Goal: Task Accomplishment & Management: Manage account settings

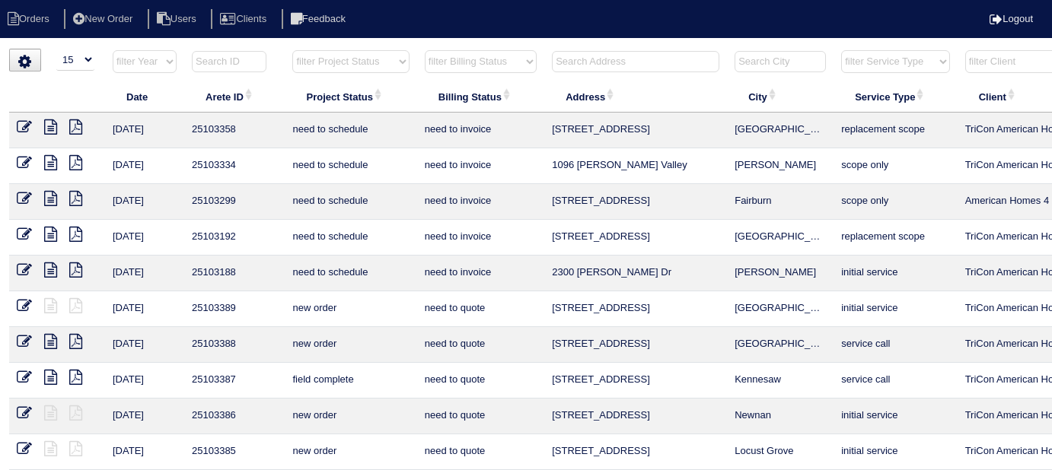
select select "15"
click at [582, 62] on input "text" at bounding box center [635, 61] width 167 height 21
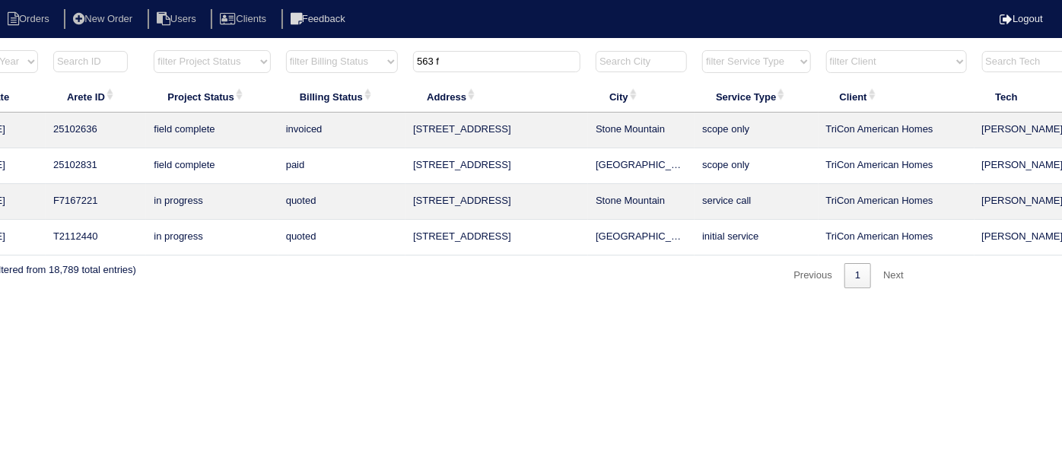
scroll to position [0, 265]
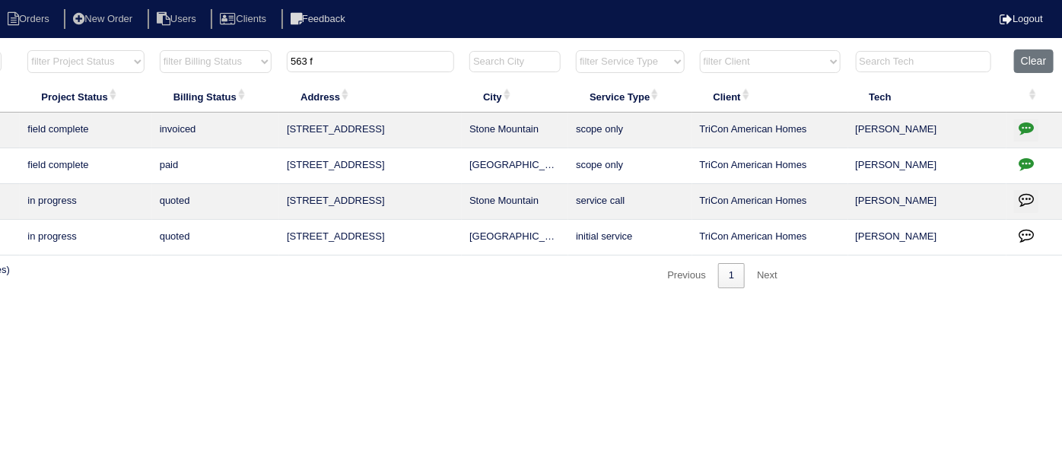
type input "563 f"
click at [1024, 129] on icon "button" at bounding box center [1026, 127] width 15 height 15
type textarea "8/19/25 - Service approved - Sent to Dan, Payton - KE Per site super - needs to…"
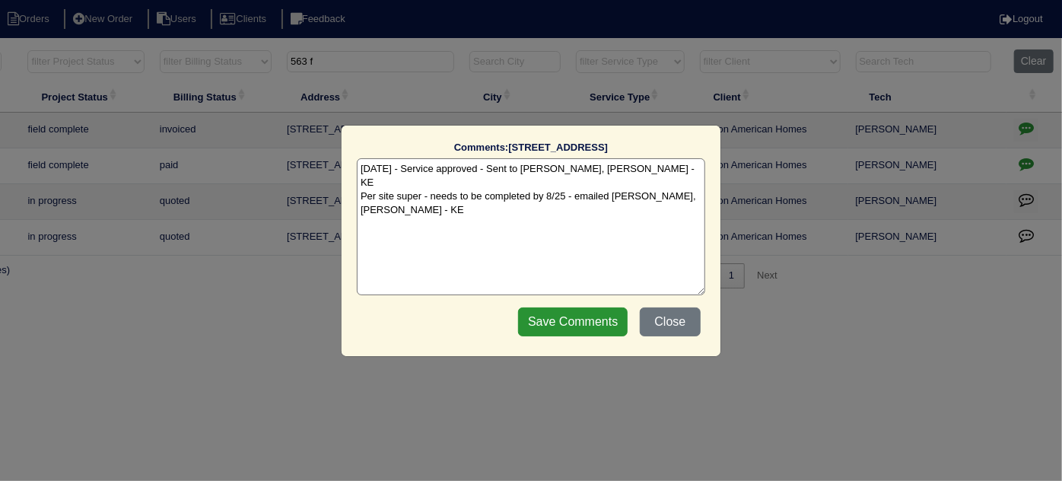
click at [689, 180] on textarea "8/19/25 - Service approved - Sent to Dan, Payton - KE Per site super - needs to…" at bounding box center [531, 226] width 349 height 137
click at [686, 320] on button "Close" at bounding box center [670, 321] width 61 height 29
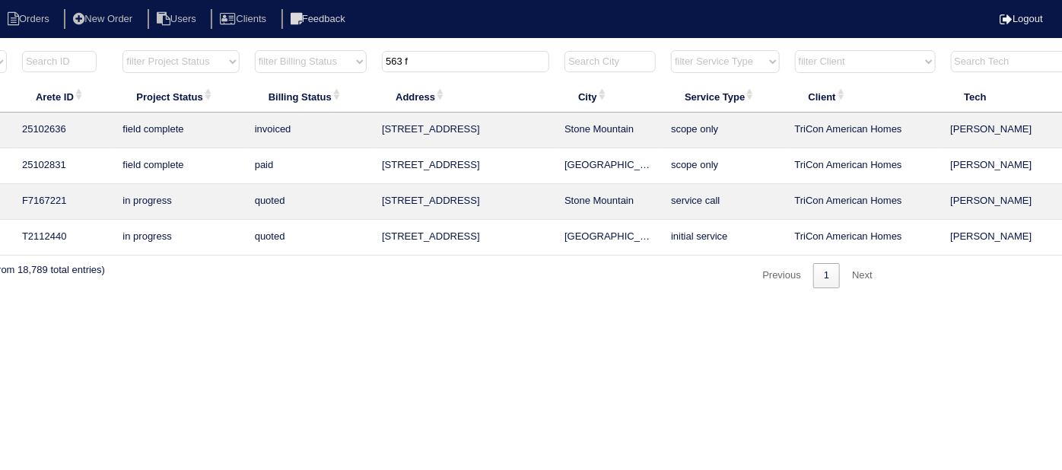
scroll to position [0, 0]
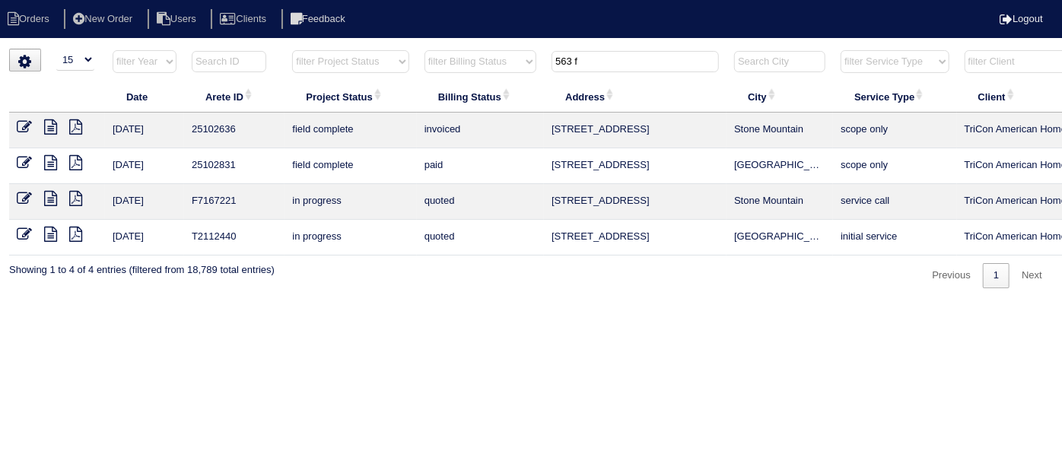
click at [48, 131] on icon at bounding box center [50, 126] width 13 height 15
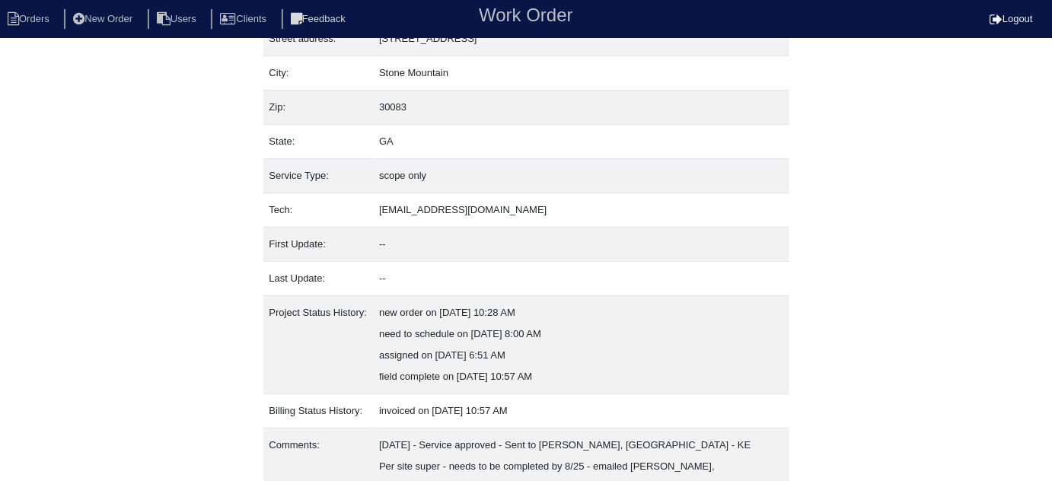
scroll to position [146, 0]
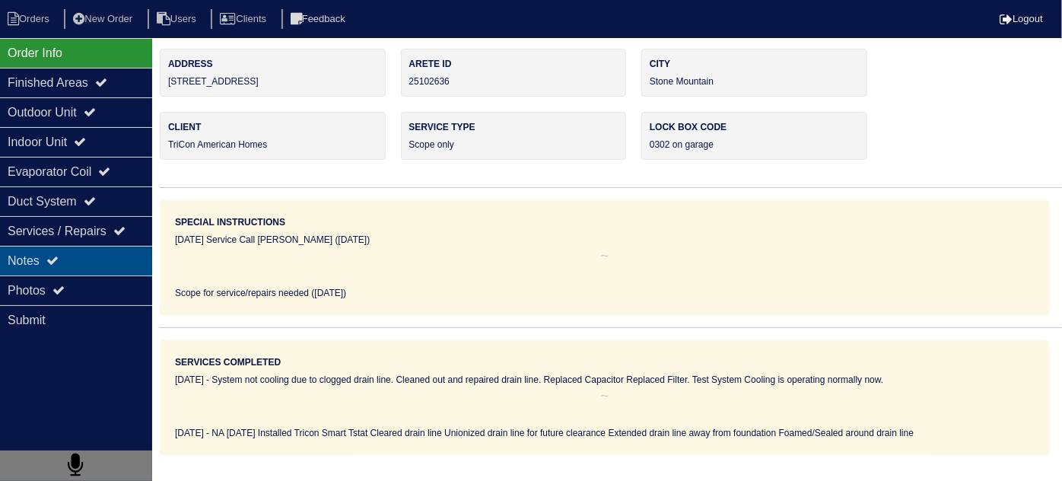
click at [94, 255] on div "Notes" at bounding box center [76, 261] width 152 height 30
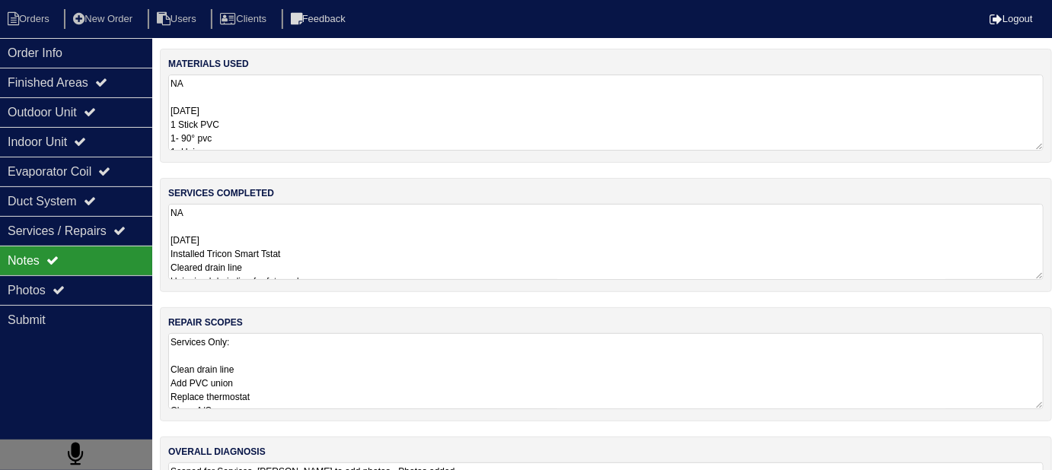
click at [436, 248] on textarea "NA 8.23.25 Installed Tricon Smart Tstat Cleared drain line Unionized drain line…" at bounding box center [605, 242] width 875 height 76
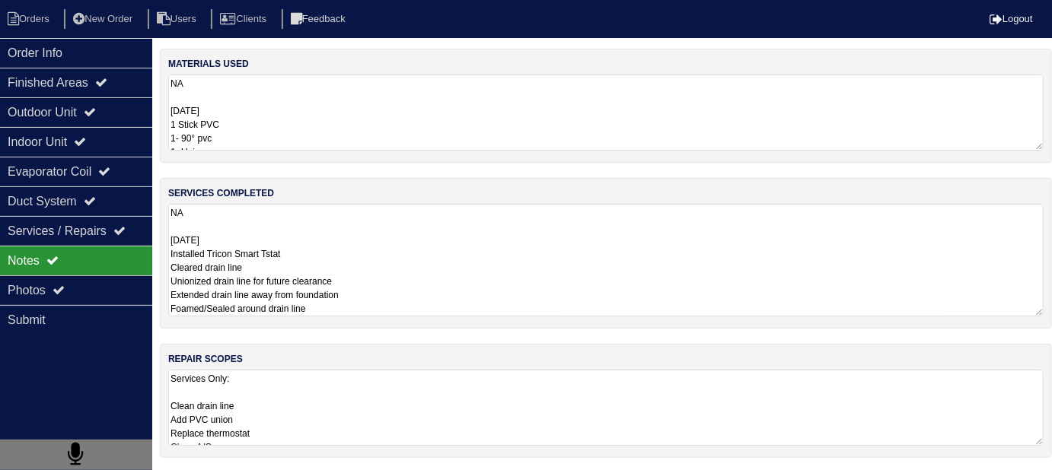
click at [593, 419] on textarea "Services Only: Clean drain line Add PVC union Replace thermostat Clean A/C 8.23…" at bounding box center [605, 408] width 875 height 76
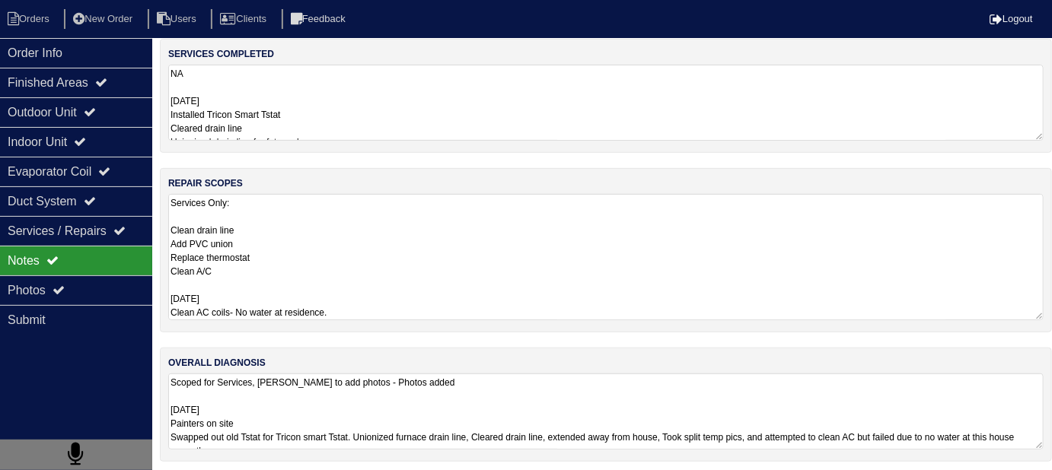
scroll to position [142, 0]
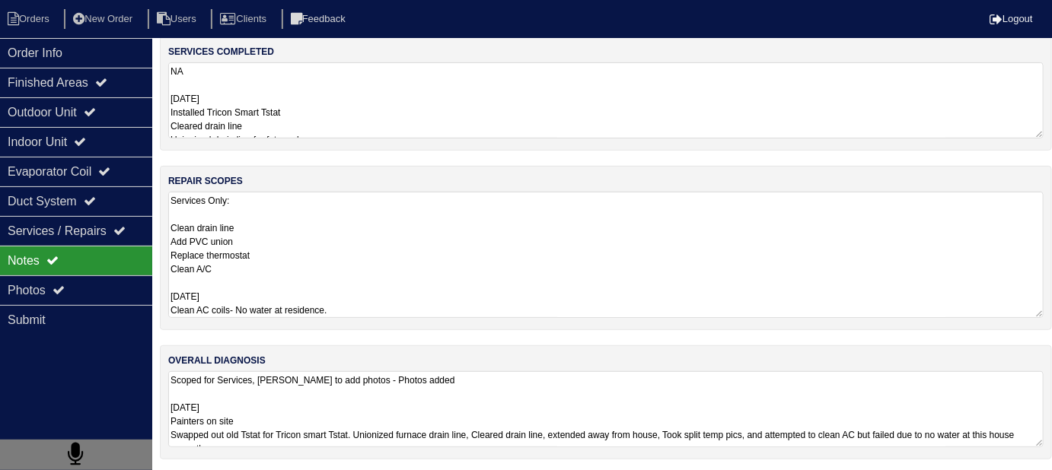
click at [676, 398] on textarea "Scoped for Services, Dan to add photos - Photos added 8.23.25 Painters on site …" at bounding box center [605, 409] width 875 height 76
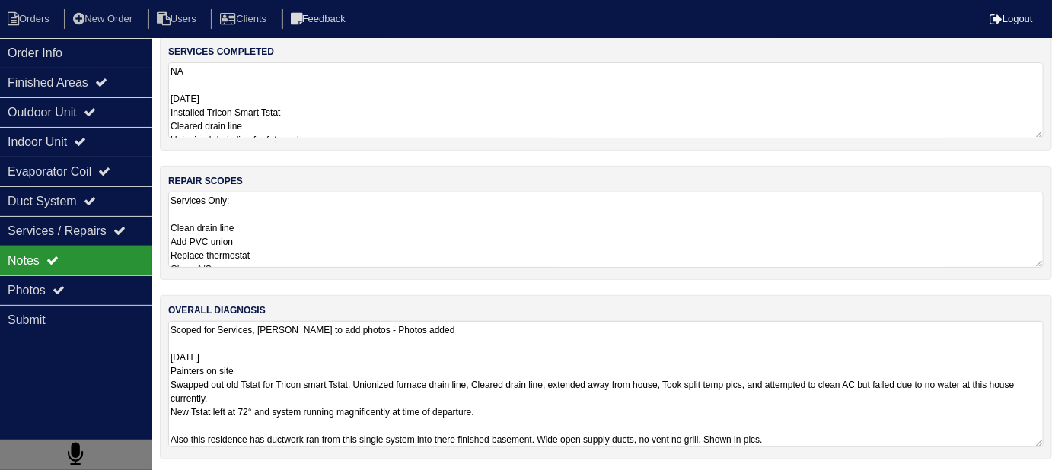
scroll to position [1, 0]
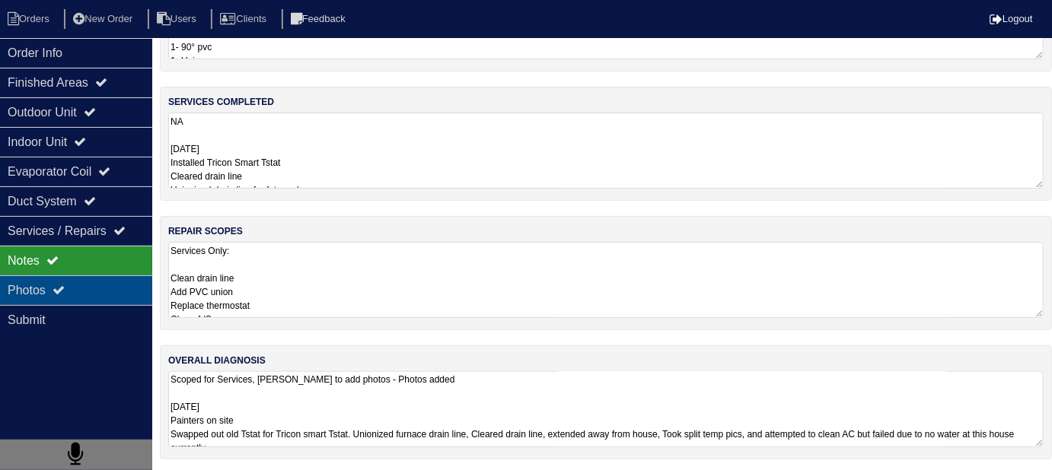
click at [62, 296] on div "Photos" at bounding box center [76, 290] width 152 height 30
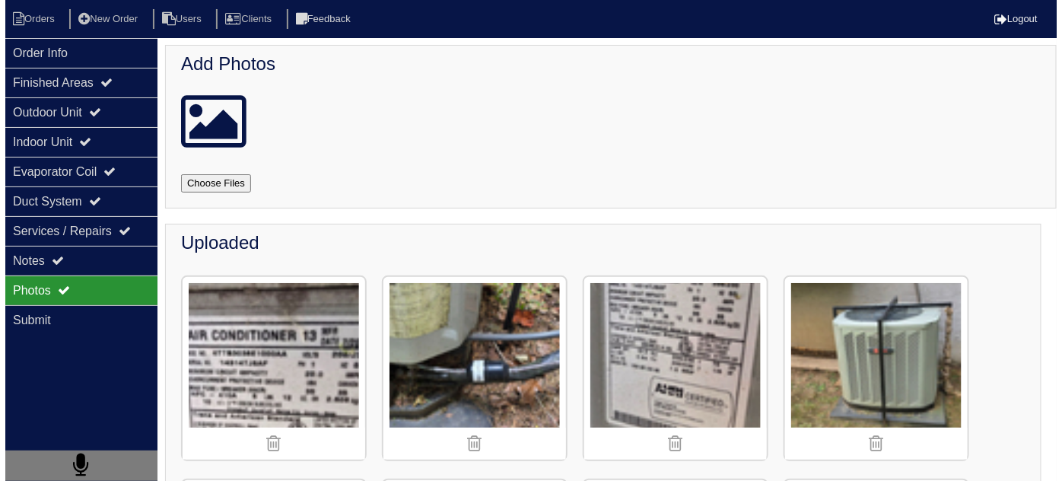
scroll to position [0, 0]
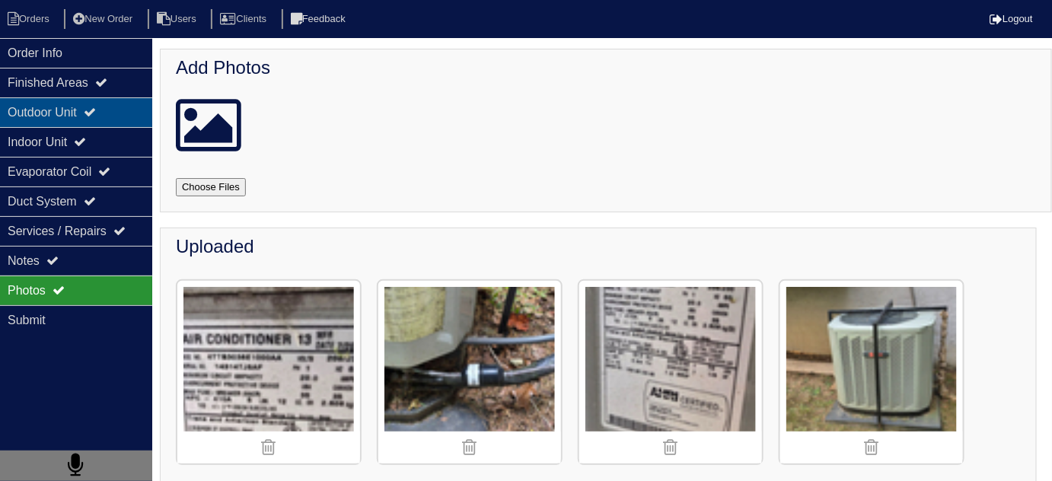
click at [44, 104] on div "Outdoor Unit" at bounding box center [76, 112] width 152 height 30
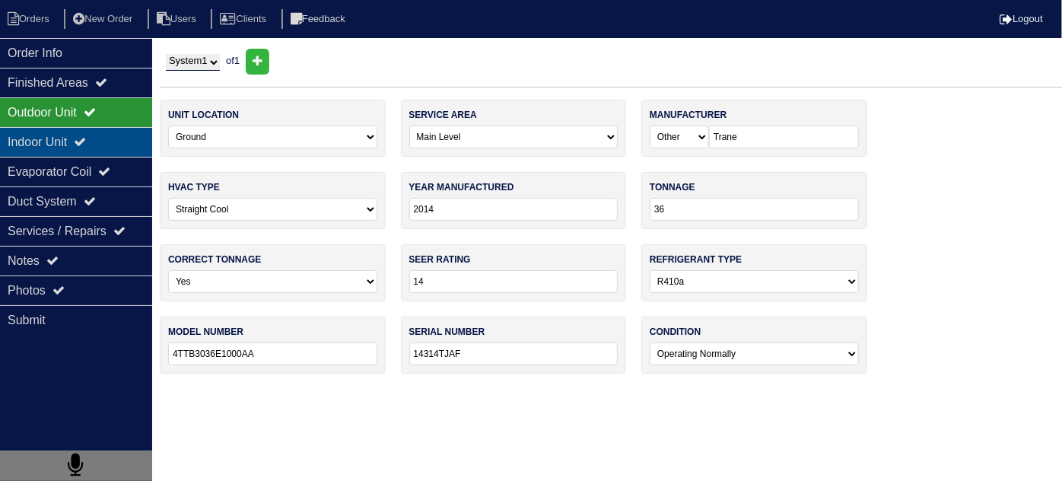
click at [38, 133] on div "Indoor Unit" at bounding box center [76, 142] width 152 height 30
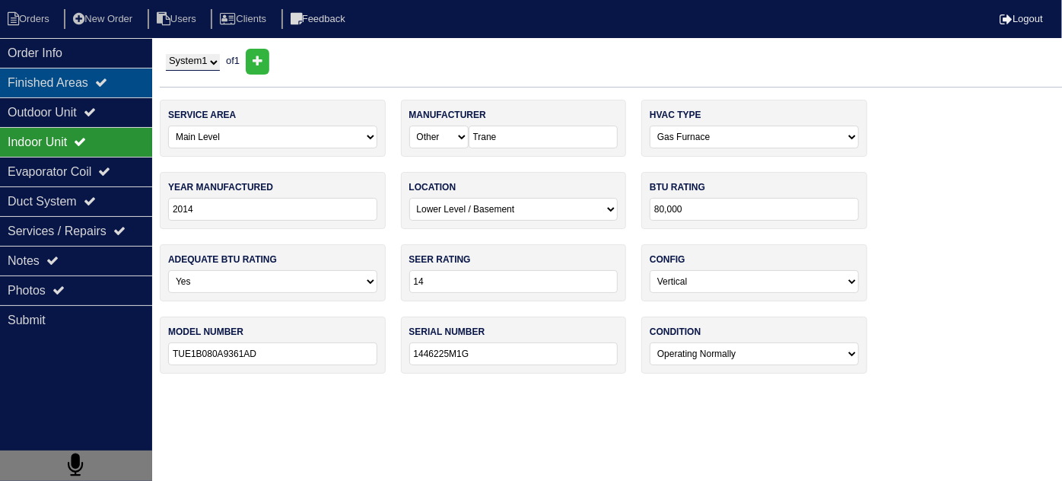
click at [53, 69] on div "Finished Areas" at bounding box center [76, 83] width 152 height 30
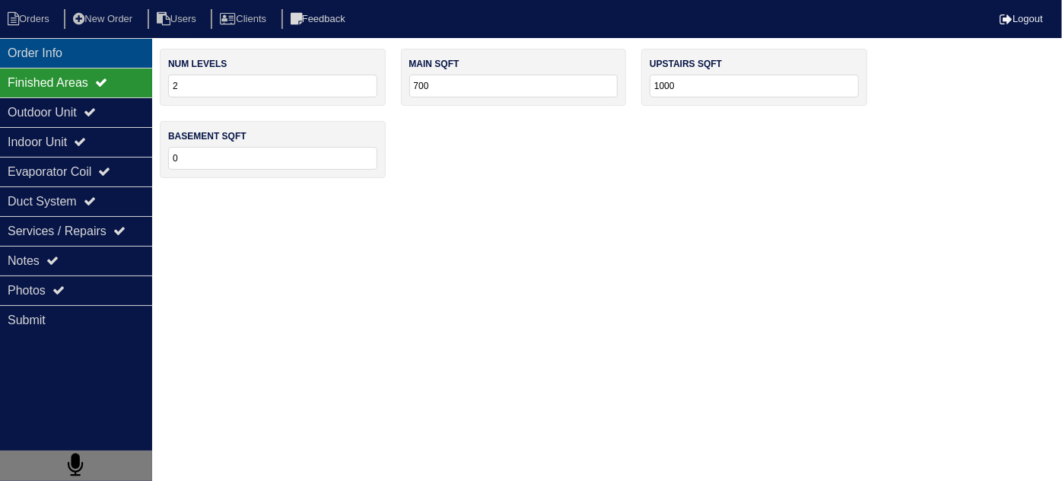
click at [55, 60] on div "Order Info" at bounding box center [76, 53] width 152 height 30
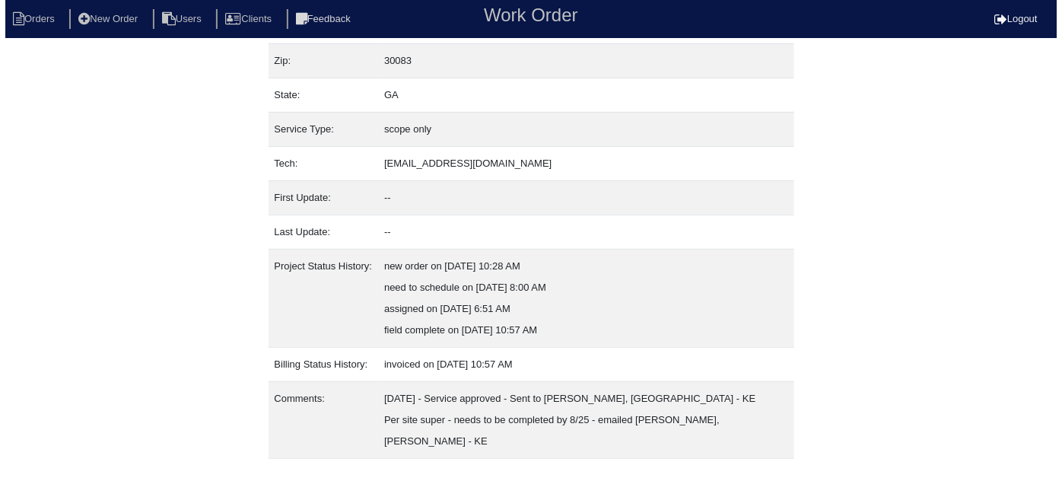
scroll to position [146, 0]
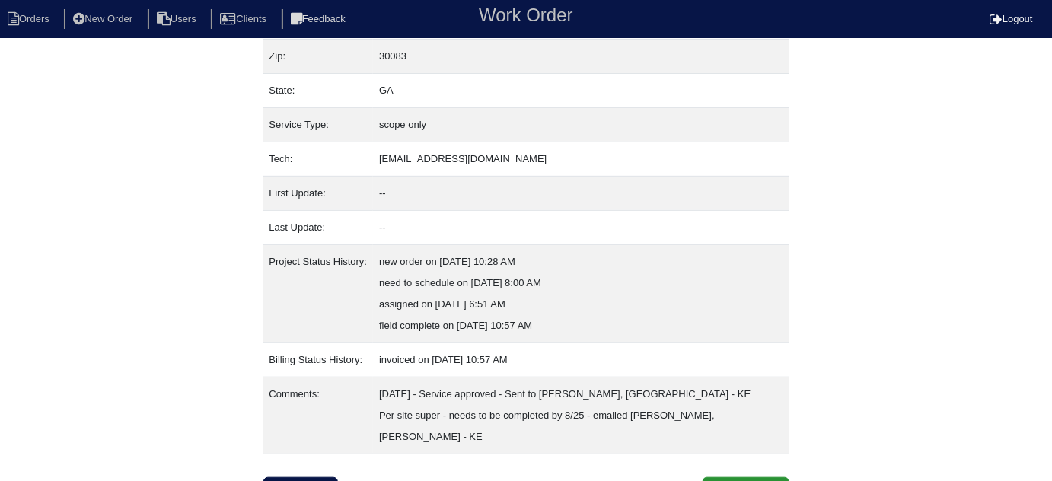
click at [724, 451] on div "Property: NA Order: 25102636 Street address: 563 Freemans Walk City: Stone Moun…" at bounding box center [526, 204] width 526 height 603
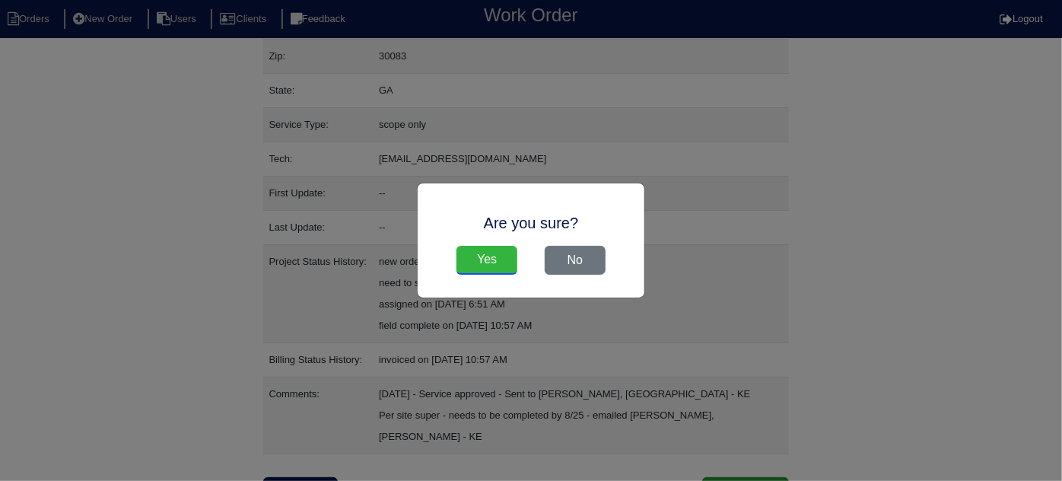
click at [495, 249] on input "Yes" at bounding box center [487, 260] width 61 height 29
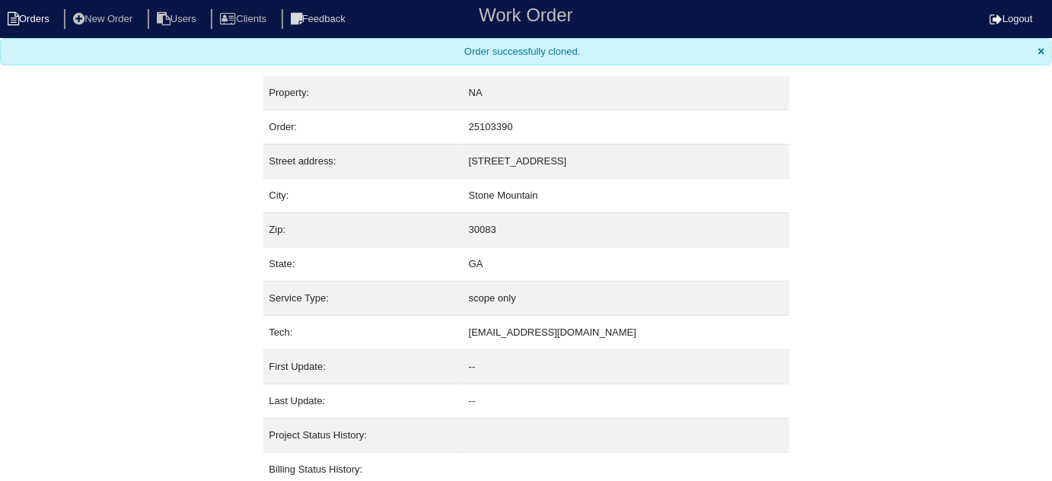
click at [28, 26] on li "Orders" at bounding box center [31, 19] width 62 height 21
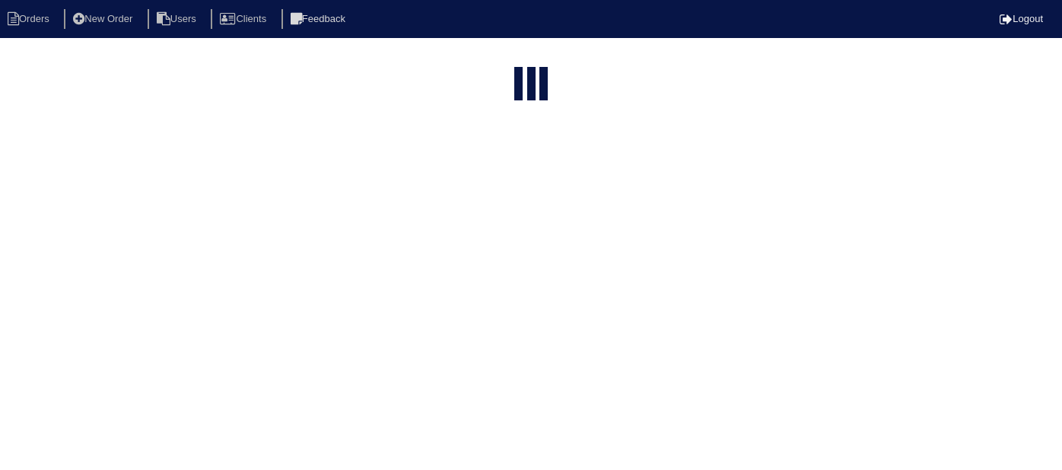
select select "15"
type input "563 f"
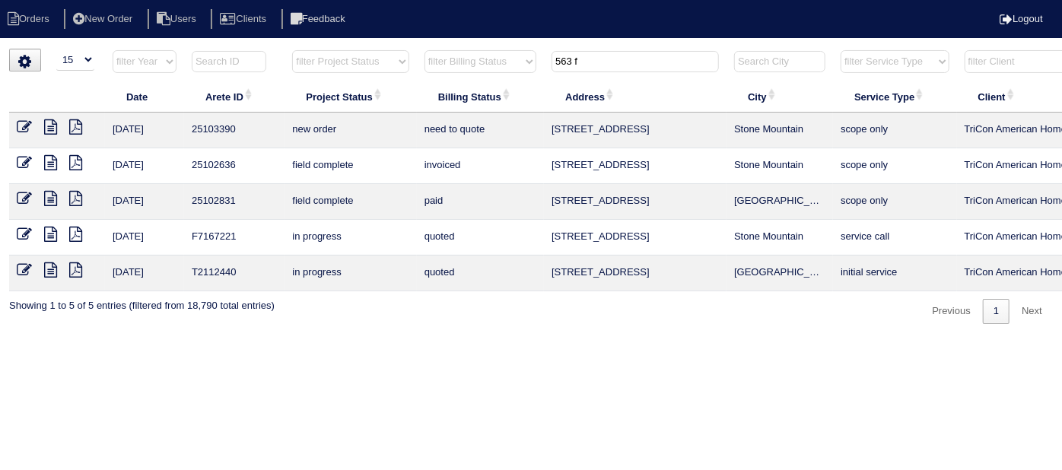
click at [21, 127] on icon at bounding box center [24, 126] width 15 height 15
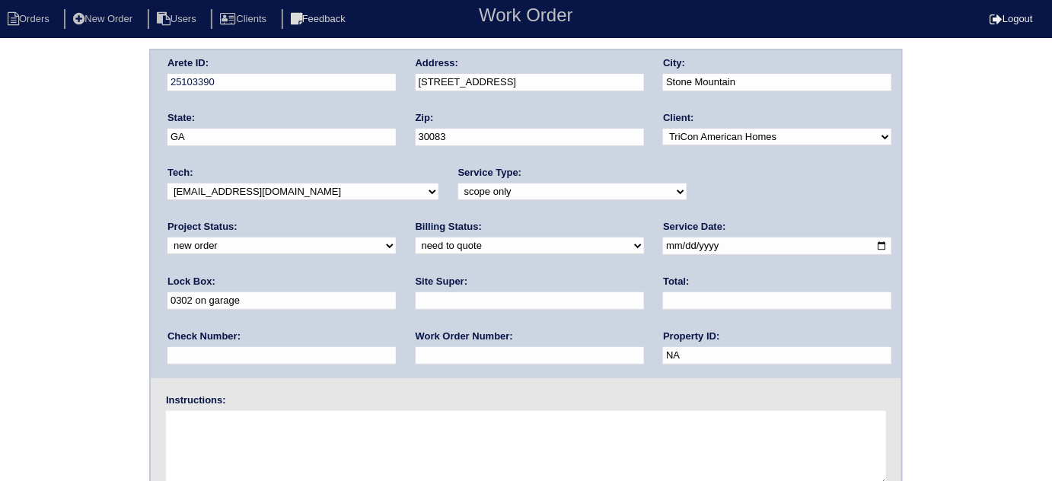
click at [458, 191] on select "-select- initial service basic service maintenance call replacement scope servi…" at bounding box center [572, 191] width 228 height 17
select select "service call"
click at [458, 183] on select "-select- initial service basic service maintenance call replacement scope servi…" at bounding box center [572, 191] width 228 height 17
click at [416, 307] on input "text" at bounding box center [530, 301] width 228 height 18
type input "Sharon Campana"
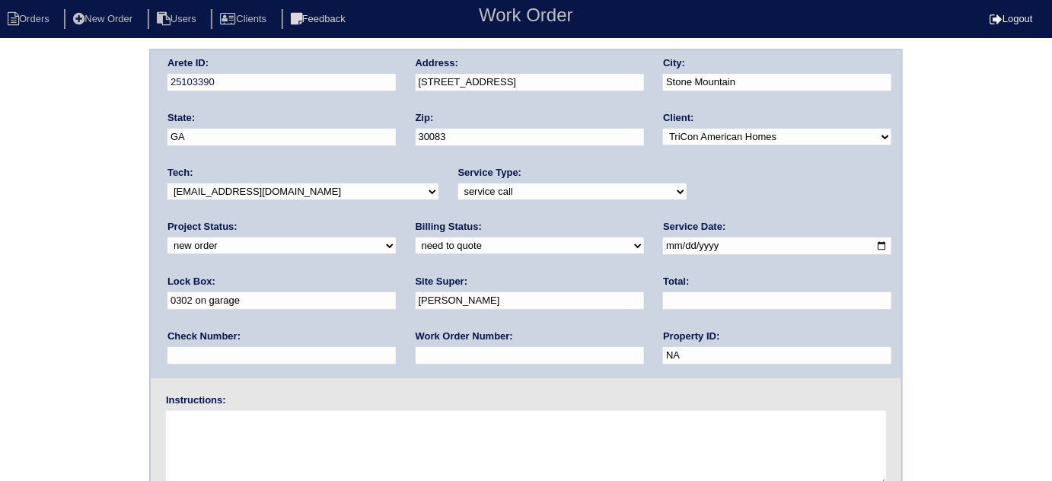
drag, startPoint x: 773, startPoint y: 250, endPoint x: 402, endPoint y: 197, distance: 375.1
click at [445, 215] on div "Arete ID: 25103390 Address: 563 Freemans Walk City: Stone Mountain State: GA Zi…" at bounding box center [526, 214] width 750 height 328
click at [396, 292] on input "text" at bounding box center [281, 301] width 228 height 18
type input "N/A"
click at [326, 432] on textarea at bounding box center [526, 449] width 720 height 76
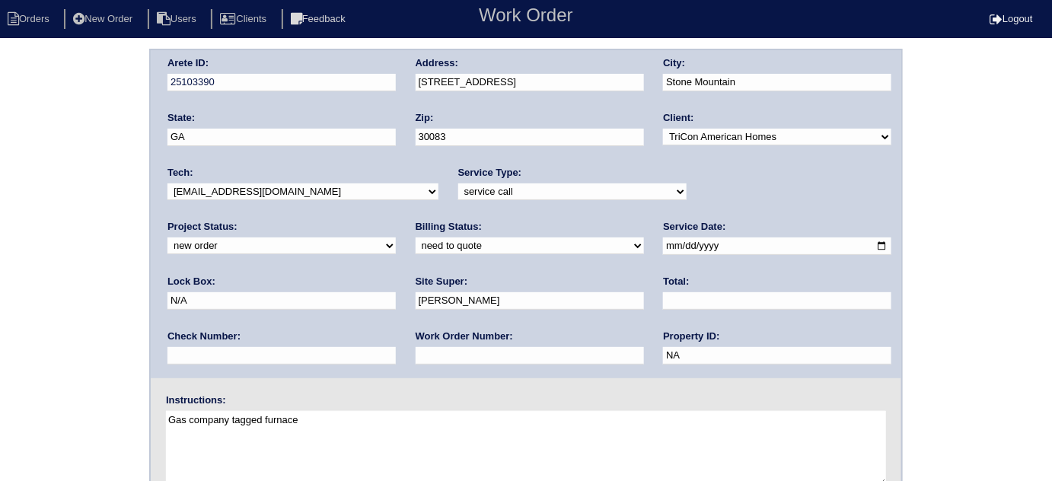
click at [314, 428] on textarea "Gas company tagged furnace" at bounding box center [526, 449] width 720 height 76
type textarea "Gas company tagged home Jocelyn - 973-883-6160"
drag, startPoint x: 349, startPoint y: 424, endPoint x: 166, endPoint y: 417, distance: 182.8
click at [166, 417] on textarea "Gas company tagged home Jocelyn - 973-883-6160" at bounding box center [526, 449] width 720 height 76
drag, startPoint x: 304, startPoint y: 439, endPoint x: 97, endPoint y: 440, distance: 206.2
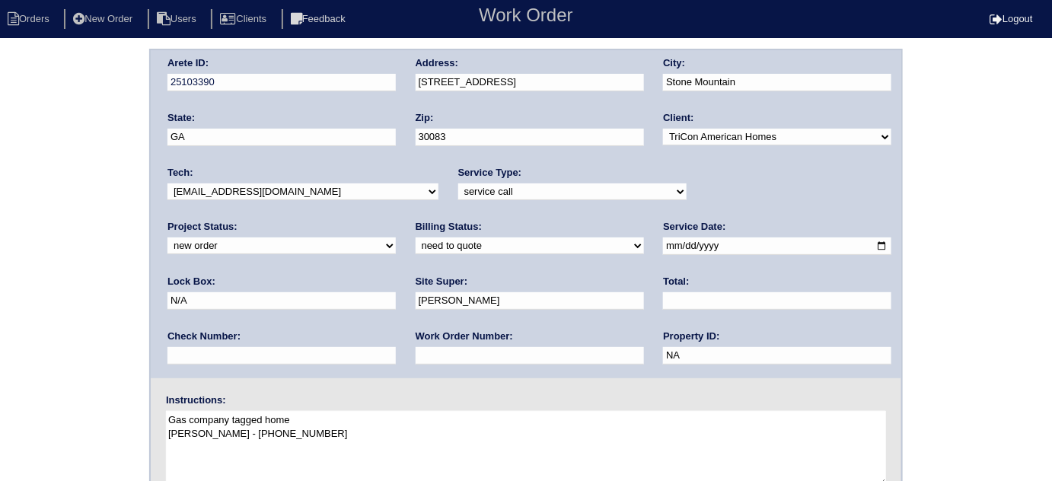
click at [97, 440] on div "Arete ID: 25103390 Address: 563 Freemans Walk City: Stone Mountain State: GA Zi…" at bounding box center [526, 357] width 1052 height 616
click at [37, 176] on div "Arete ID: 25103390 Address: 563 Freemans Walk City: Stone Mountain State: GA Zi…" at bounding box center [526, 357] width 1052 height 616
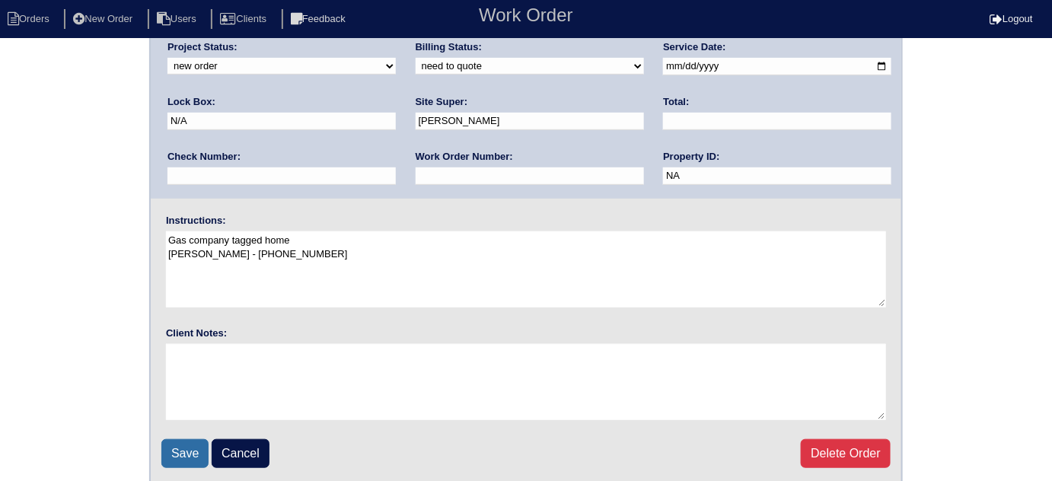
click at [181, 439] on input "Save" at bounding box center [184, 453] width 47 height 29
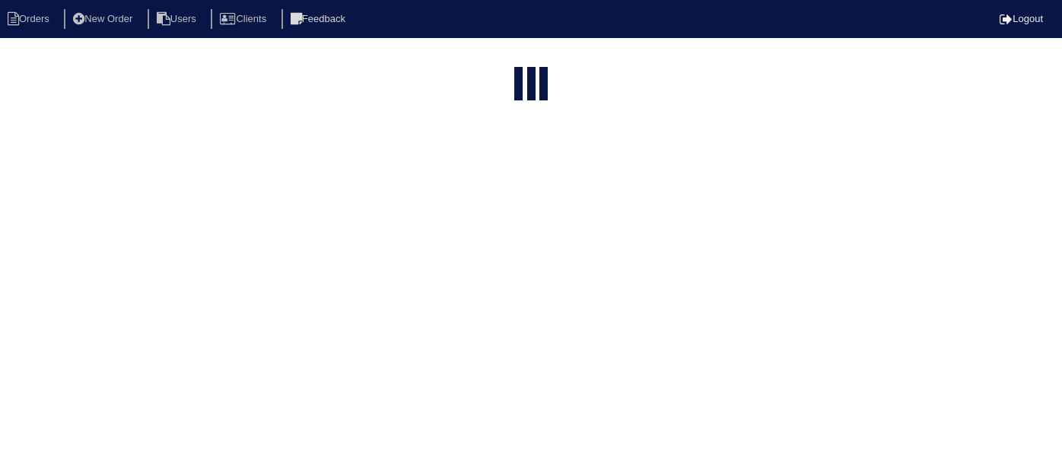
select select "15"
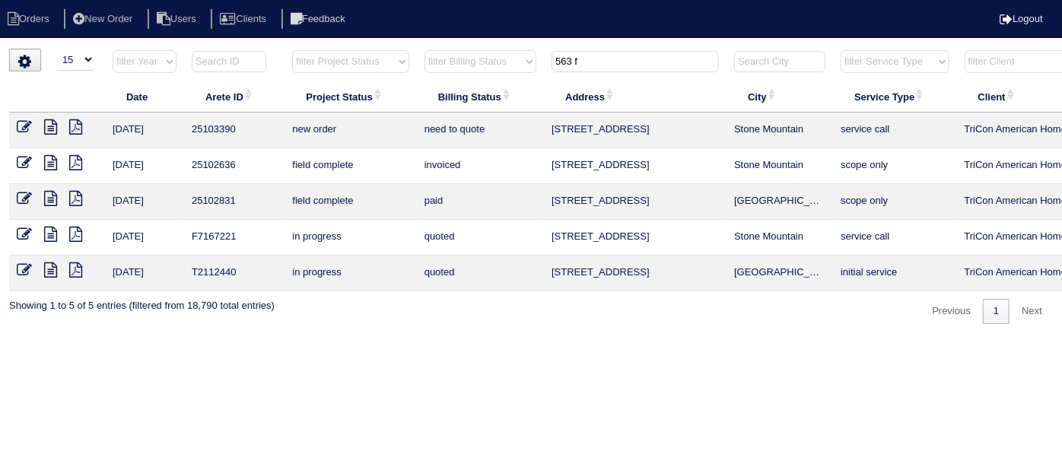
drag, startPoint x: 586, startPoint y: 63, endPoint x: 359, endPoint y: -3, distance: 236.3
click at [359, 0] on html "Orders New Order Users Clients Feedback Logout Orders New Order Users Clients M…" at bounding box center [531, 169] width 1062 height 339
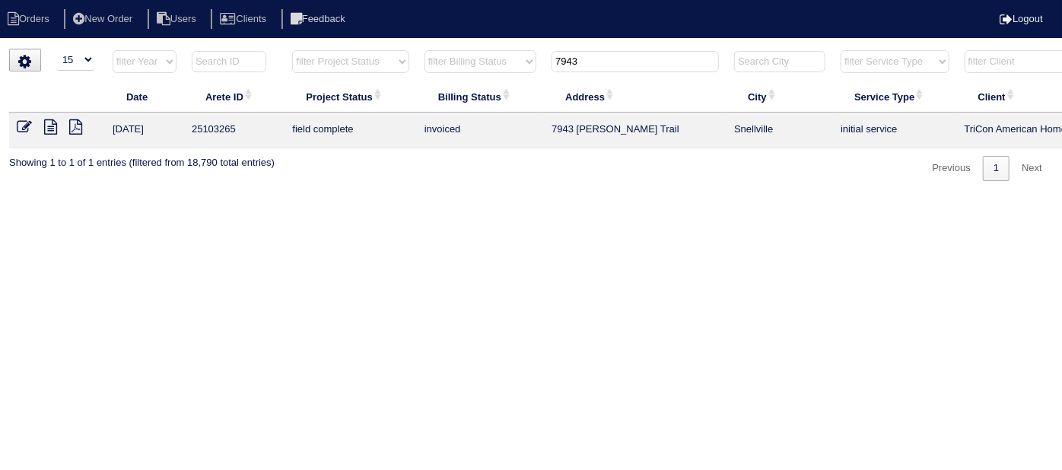
type input "7943"
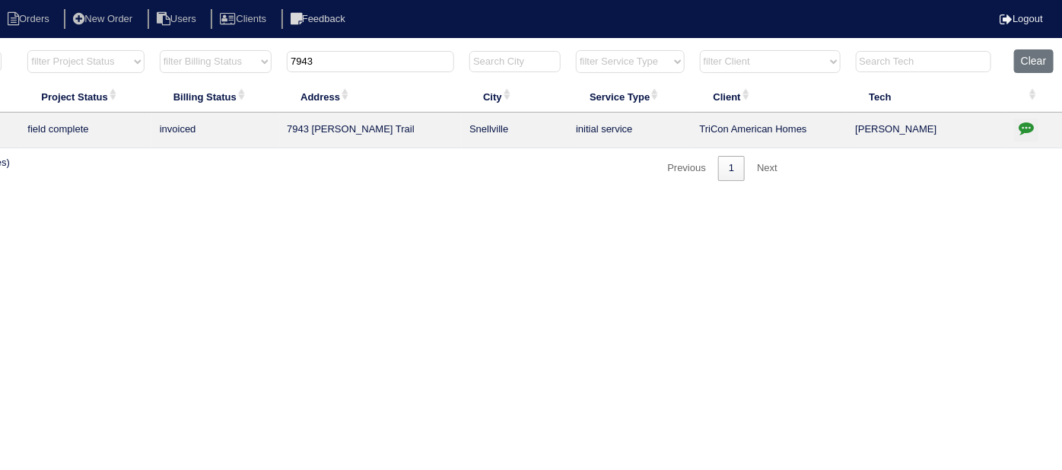
click at [1028, 120] on icon "button" at bounding box center [1026, 127] width 15 height 15
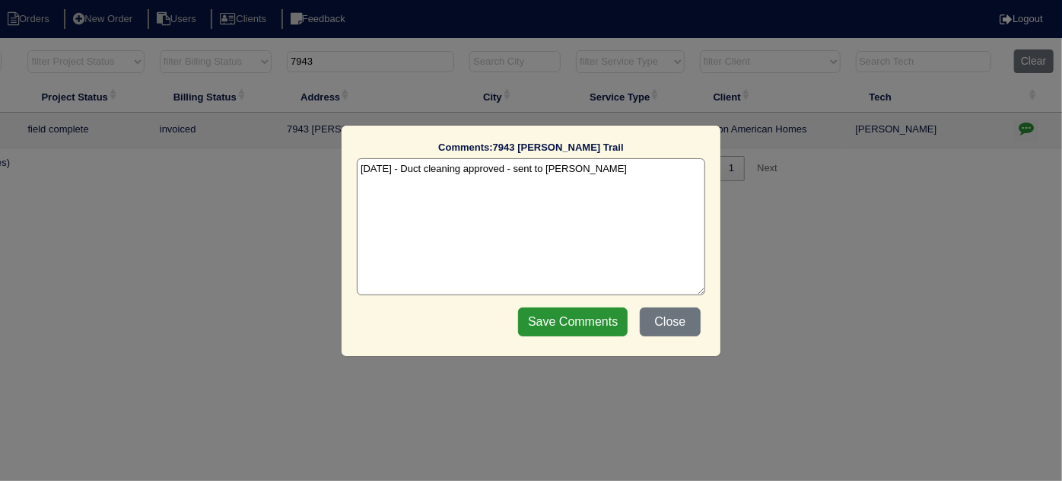
click at [603, 172] on textarea "9/10/25 - Duct cleaning approved - sent to Dan - KE" at bounding box center [531, 226] width 349 height 137
type textarea "9/10/25 - Duct cleaning approved - sent to Dan - KE 9/12/25 - Duct cleaning com…"
click at [584, 331] on input "Save Comments" at bounding box center [573, 321] width 110 height 29
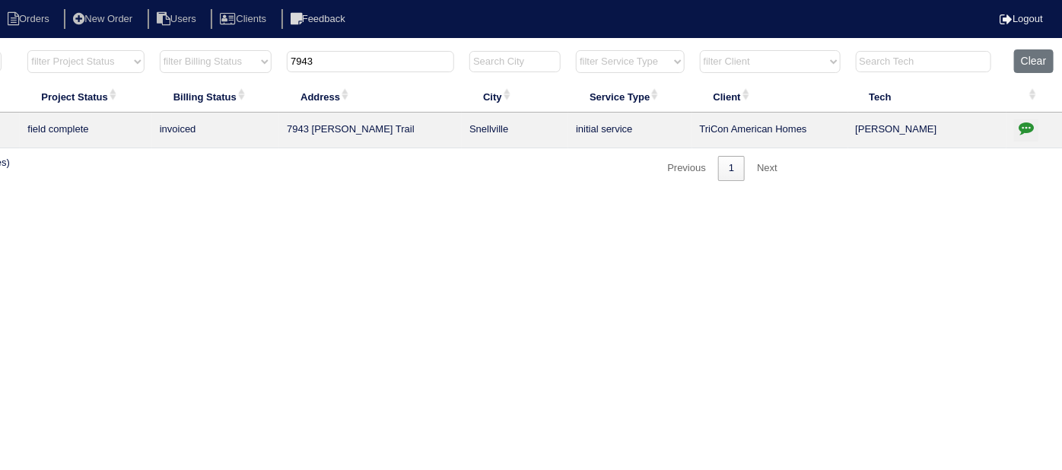
drag, startPoint x: 349, startPoint y: 69, endPoint x: 123, endPoint y: 65, distance: 225.3
click at [123, 65] on tr "filter Year -- Any Year -- 2025 2024 2023 2022 2021 2020 2019 filter Project St…" at bounding box center [403, 64] width 1319 height 31
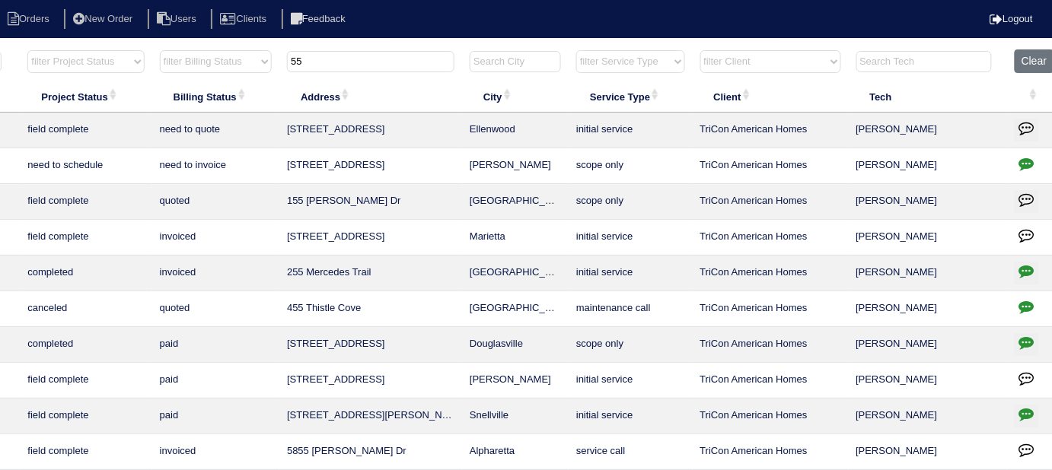
type input "55"
click at [1029, 161] on icon "button" at bounding box center [1026, 163] width 15 height 15
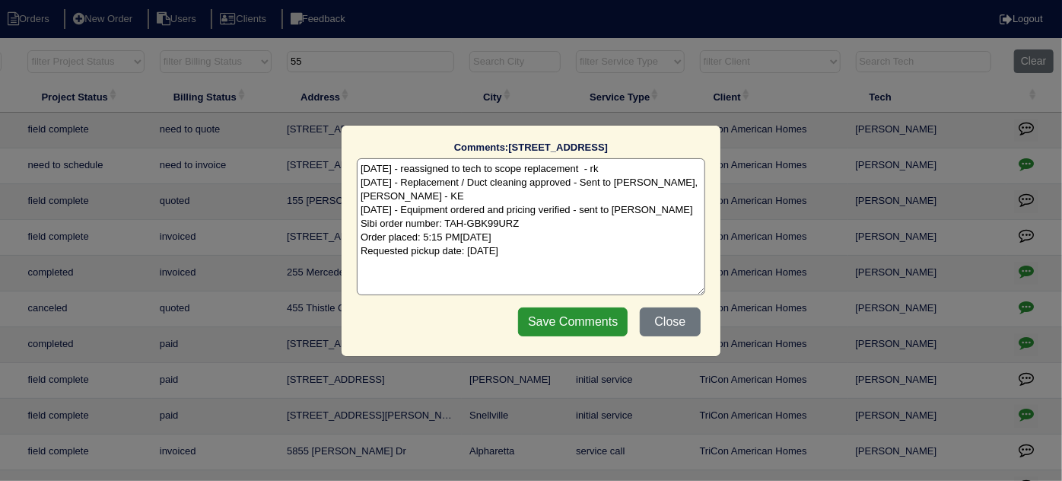
click at [584, 246] on textarea "8/6/25 - reassigned to tech to scope replacement - rk 9/10/25 - Replacement / D…" at bounding box center [531, 226] width 349 height 137
type textarea "8/6/25 - reassigned to tech to scope replacement - rk 9/10/25 - Replacement / D…"
click at [566, 319] on input "Save Comments" at bounding box center [573, 321] width 110 height 29
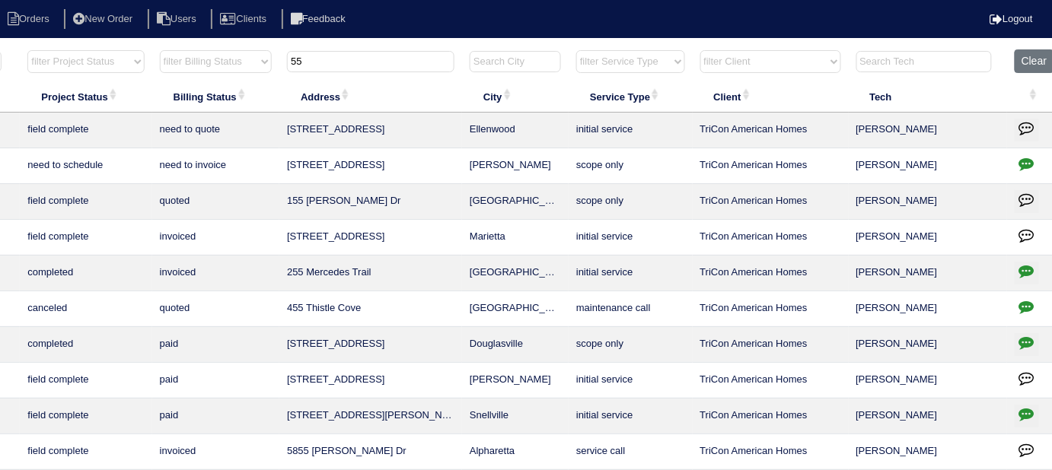
drag, startPoint x: 307, startPoint y: 53, endPoint x: 228, endPoint y: 56, distance: 80.0
click at [229, 56] on tr "filter Year -- Any Year -- 2025 2024 2023 2022 2021 2020 2019 filter Project St…" at bounding box center [403, 64] width 1319 height 31
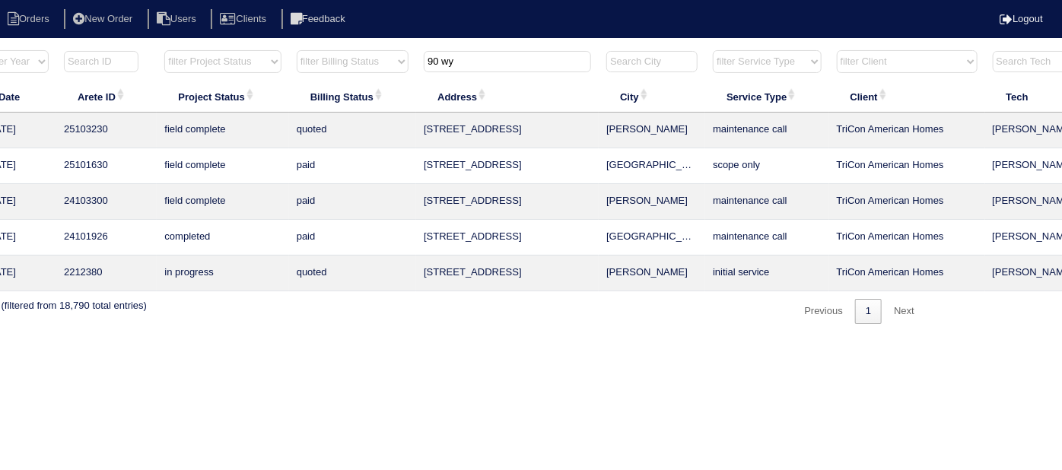
scroll to position [0, 0]
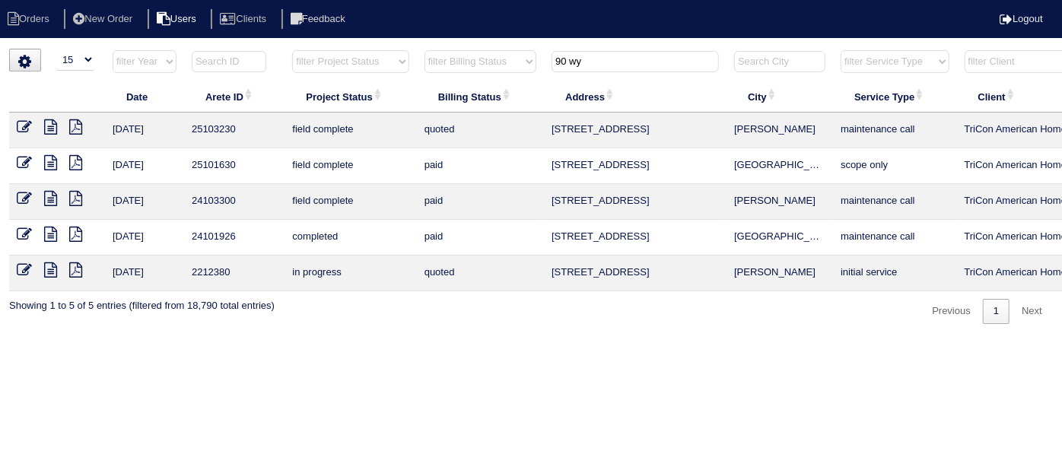
type input "90 wy"
click at [23, 123] on icon at bounding box center [24, 126] width 15 height 15
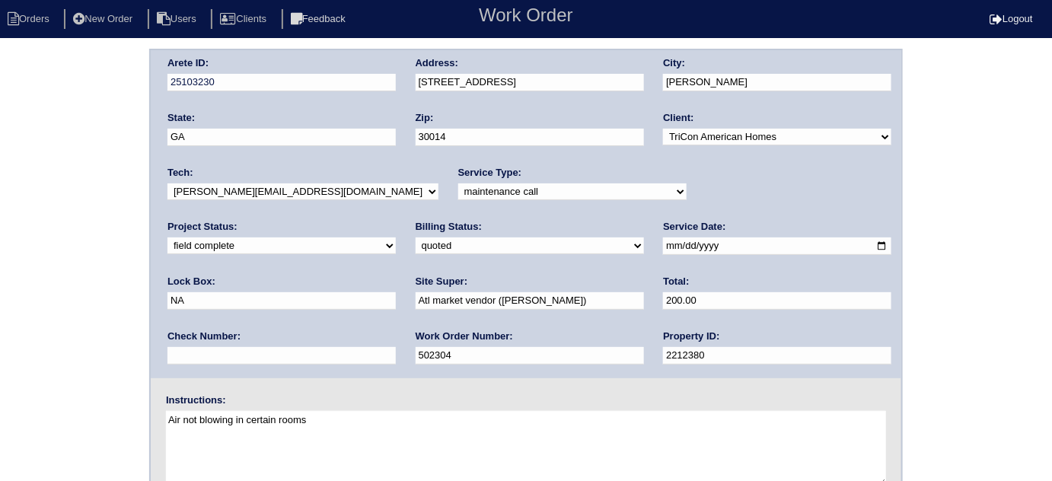
click at [416, 243] on select "need to quote quoted need to invoice invoiced paid warranty purchase order need…" at bounding box center [530, 245] width 228 height 17
select select "need to invoice"
click at [416, 237] on select "need to quote quoted need to invoice invoiced paid warranty purchase order need…" at bounding box center [530, 245] width 228 height 17
click at [62, 309] on div "Arete ID: 25103230 Address: [STREET_ADDRESS] City: [GEOGRAPHIC_DATA] State: [GE…" at bounding box center [526, 357] width 1052 height 616
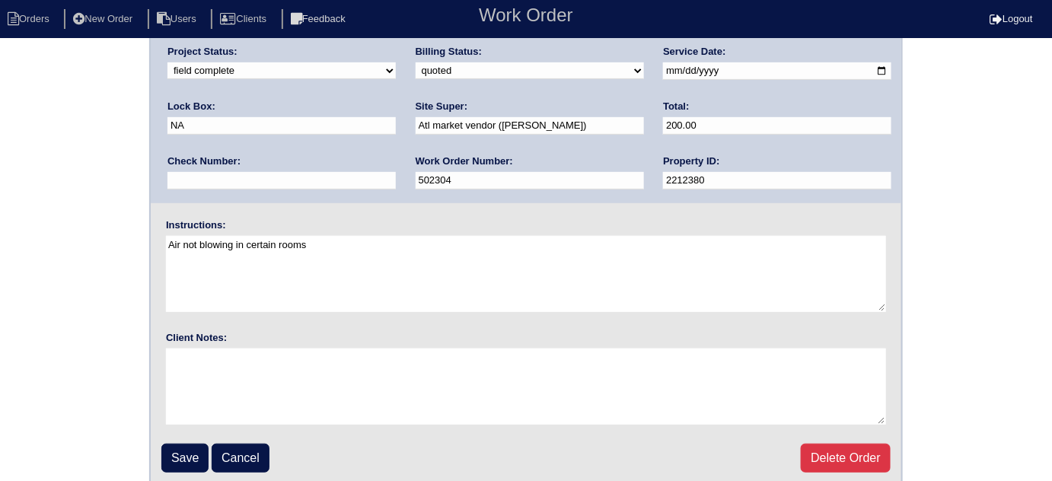
scroll to position [180, 0]
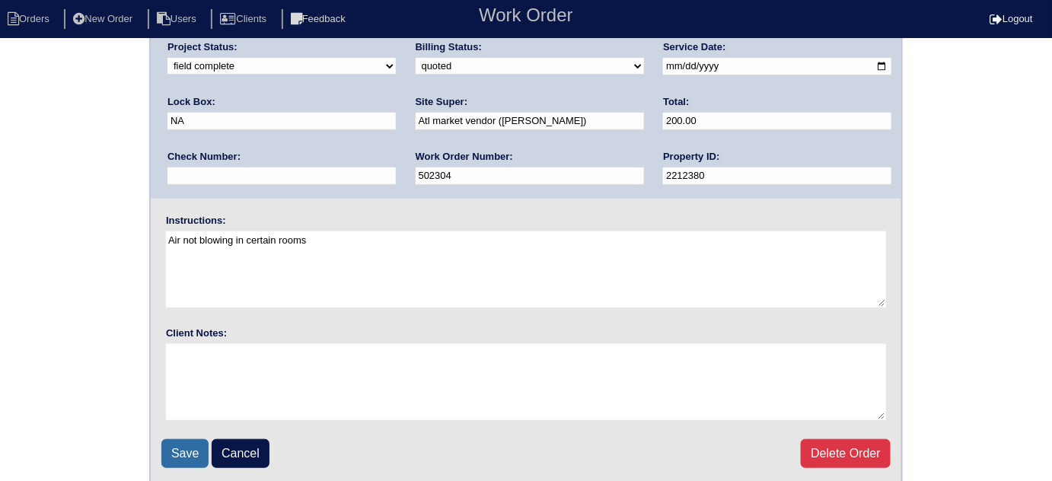
click at [170, 449] on input "Save" at bounding box center [184, 453] width 47 height 29
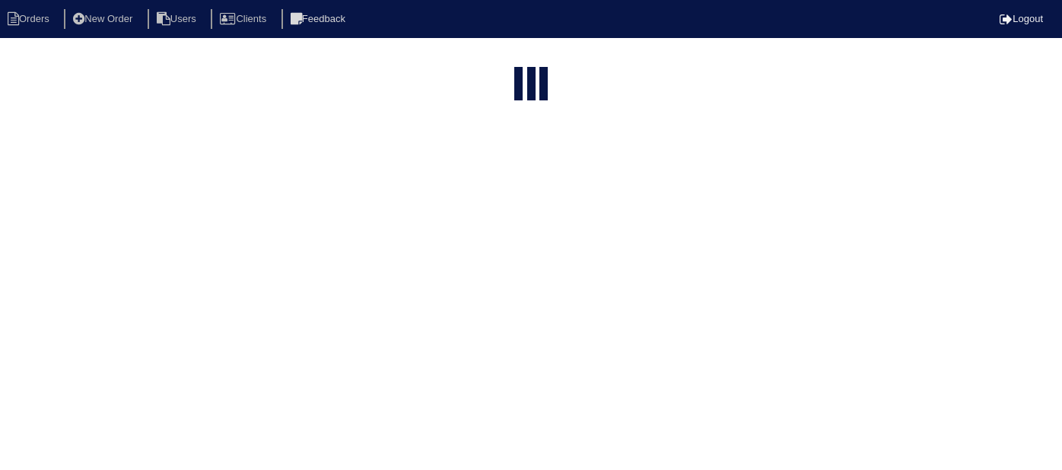
select select "15"
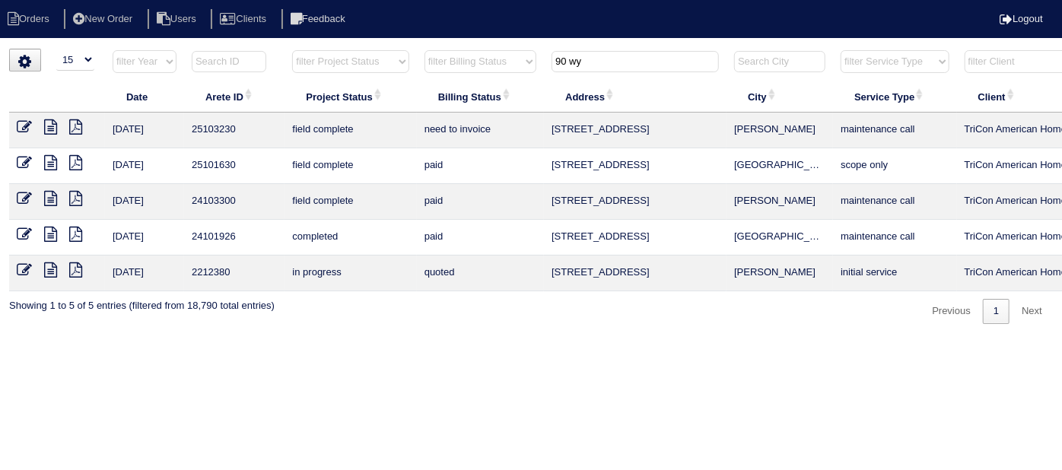
drag, startPoint x: 621, startPoint y: 64, endPoint x: 564, endPoint y: 60, distance: 57.2
click at [564, 60] on input "90 wy" at bounding box center [635, 61] width 167 height 21
type input "9"
